Goal: Information Seeking & Learning: Learn about a topic

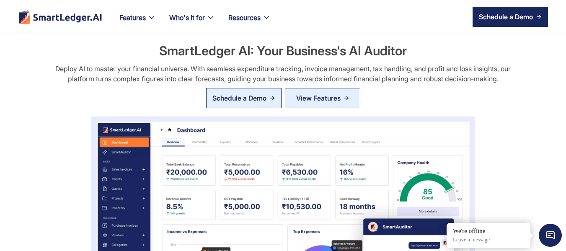
click at [251, 105] on link "Schedule a Demo" at bounding box center [243, 98] width 75 height 20
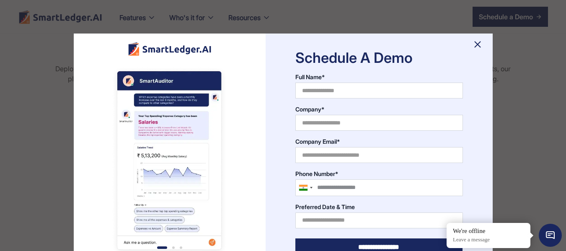
click at [481, 40] on img at bounding box center [477, 44] width 13 height 13
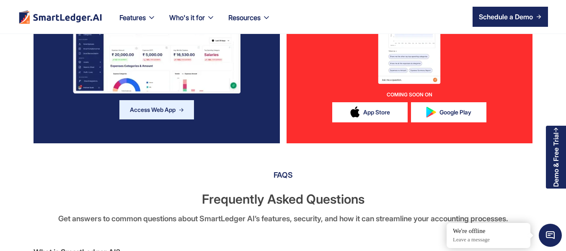
scroll to position [2306, 0]
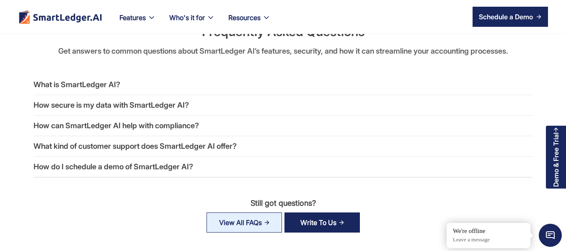
click at [90, 82] on div "What is SmartLedger AI?" at bounding box center [77, 85] width 87 height 12
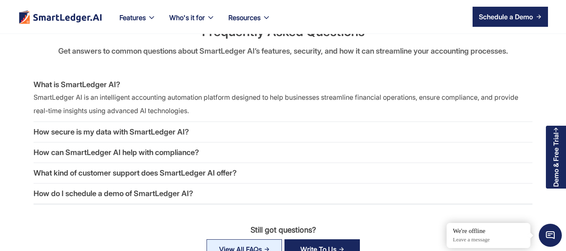
click at [149, 149] on div "How can SmartLedger AI help with compliance?" at bounding box center [117, 153] width 166 height 12
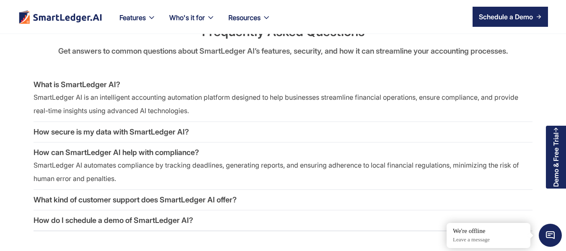
click at [144, 198] on div "What kind of customer support does SmartLedger AI offer?" at bounding box center [135, 200] width 203 height 12
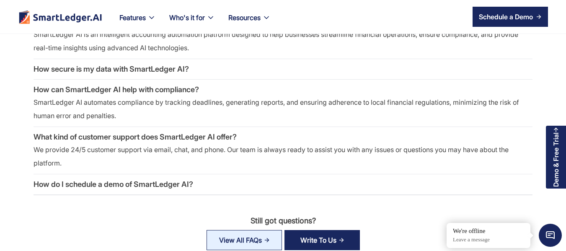
scroll to position [2390, 0]
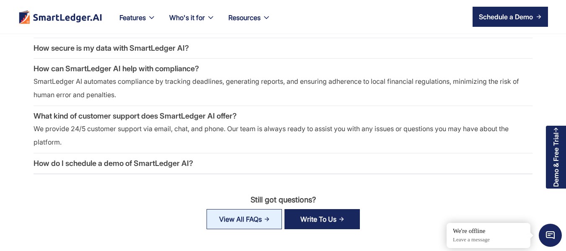
click at [133, 166] on div "How do I schedule a demo of SmartLedger AI?" at bounding box center [114, 164] width 160 height 12
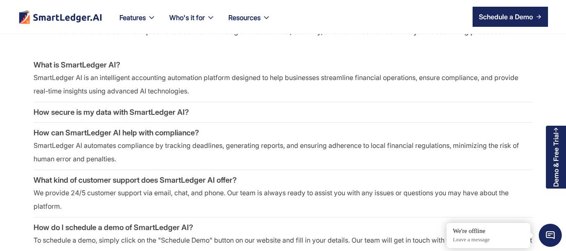
scroll to position [2306, 0]
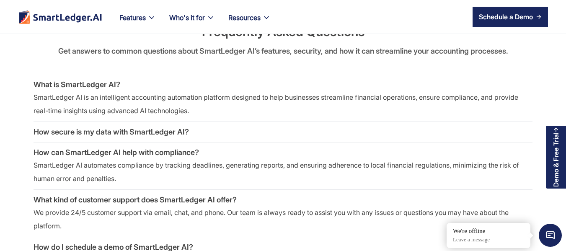
click at [134, 131] on div "How secure is my data with SmartLedger AI?" at bounding box center [112, 132] width 156 height 12
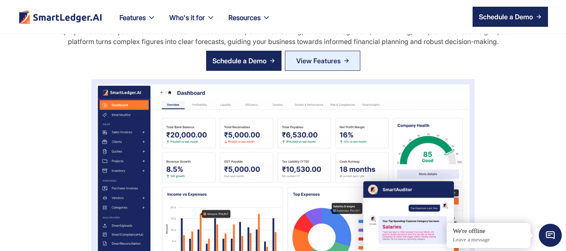
scroll to position [0, 0]
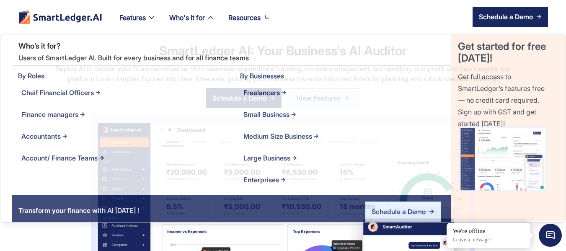
click at [204, 20] on div "Who's it for" at bounding box center [187, 18] width 36 height 12
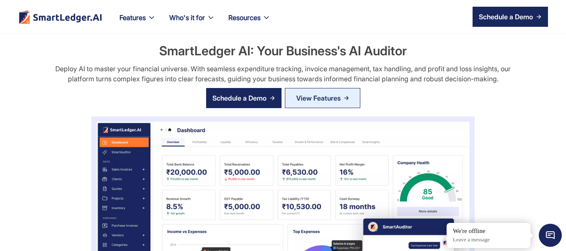
click at [206, 20] on div "Finance managers" at bounding box center [215, 20] width 57 height 12
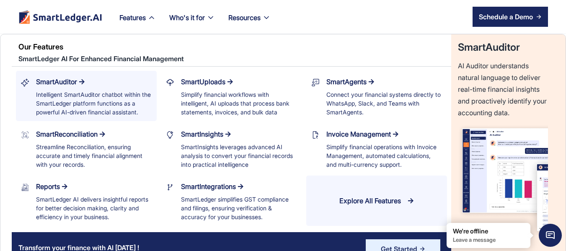
scroll to position [252, 0]
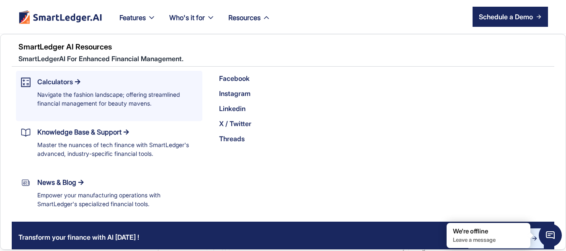
click at [73, 76] on div "Calculators" at bounding box center [55, 82] width 36 height 12
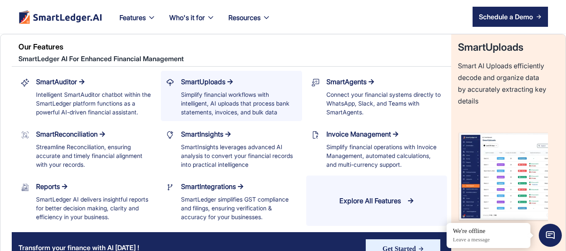
scroll to position [461, 0]
